Goal: Book appointment/travel/reservation

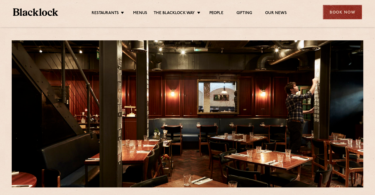
click at [344, 8] on div "Book Now" at bounding box center [342, 12] width 39 height 14
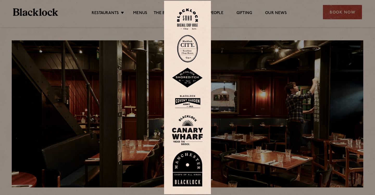
click at [186, 20] on img at bounding box center [187, 19] width 21 height 21
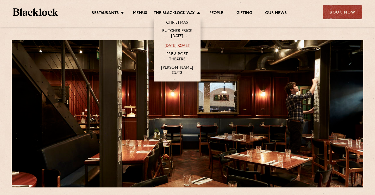
click at [181, 44] on link "[DATE] Roast" at bounding box center [176, 46] width 25 height 6
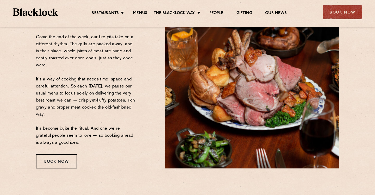
scroll to position [188, 0]
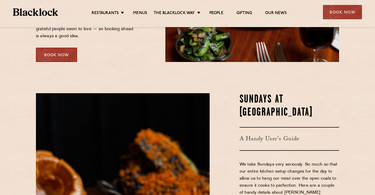
click at [44, 56] on div "Book Now" at bounding box center [56, 55] width 41 height 14
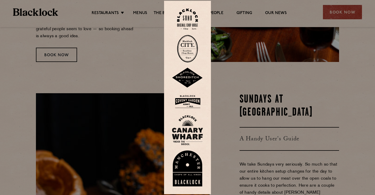
click at [185, 24] on img at bounding box center [187, 19] width 21 height 21
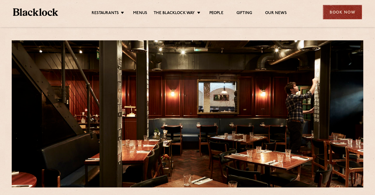
click at [351, 11] on div "Book Now" at bounding box center [342, 12] width 39 height 14
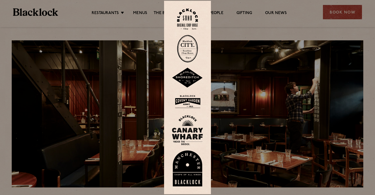
click at [188, 18] on img at bounding box center [187, 19] width 21 height 21
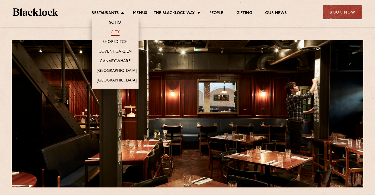
click at [111, 33] on link "City" at bounding box center [115, 33] width 9 height 6
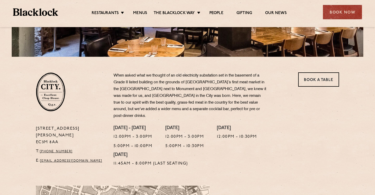
scroll to position [113, 0]
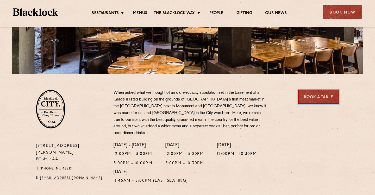
click at [314, 96] on link "Book a Table" at bounding box center [318, 97] width 41 height 14
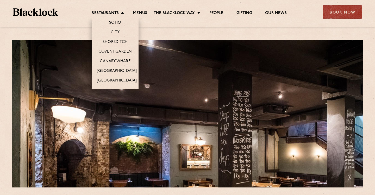
click at [121, 11] on li "Restaurants [GEOGRAPHIC_DATA] [GEOGRAPHIC_DATA] [GEOGRAPHIC_DATA] [GEOGRAPHIC_D…" at bounding box center [109, 14] width 35 height 6
click at [125, 50] on link "Covent Garden" at bounding box center [115, 52] width 34 height 6
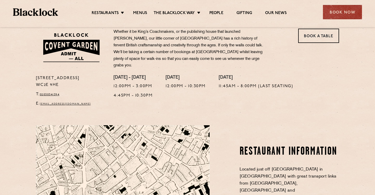
scroll to position [99, 0]
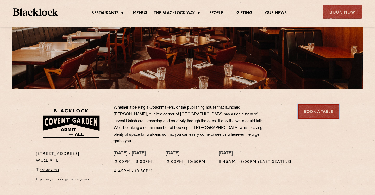
click at [326, 110] on link "Book a Table" at bounding box center [318, 111] width 41 height 14
